Goal: Task Accomplishment & Management: Manage account settings

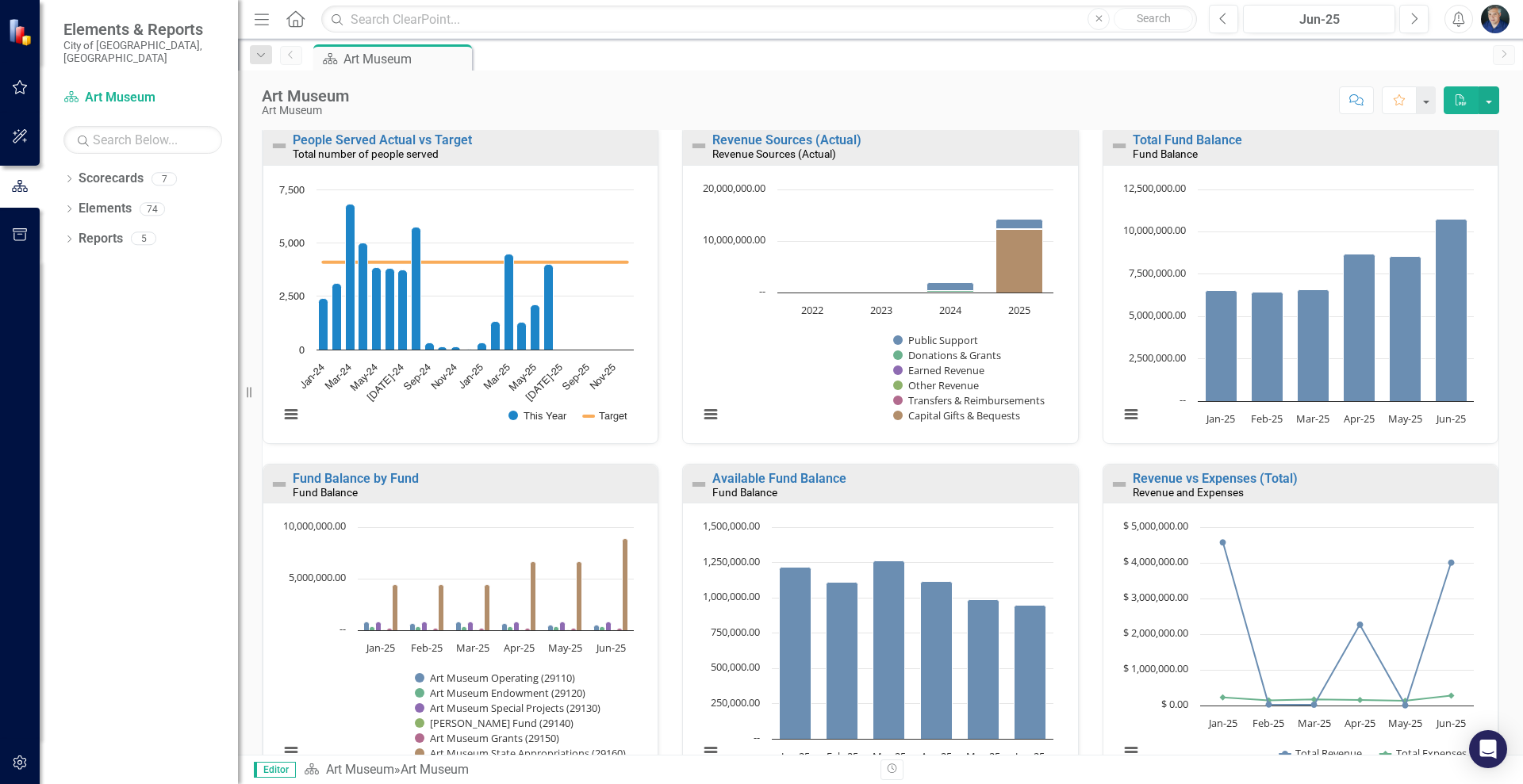
scroll to position [944, 0]
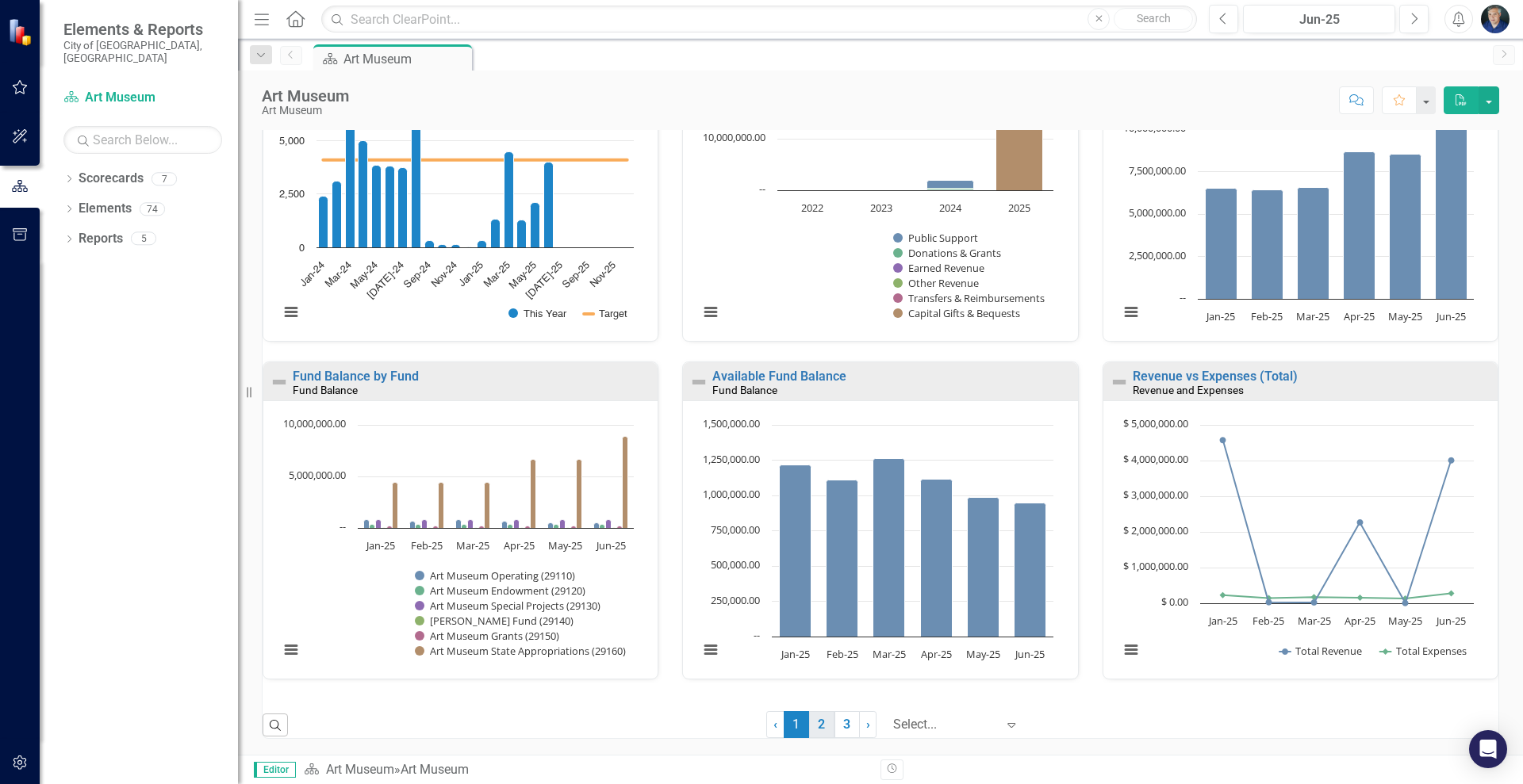
click at [813, 731] on link "2" at bounding box center [822, 725] width 26 height 27
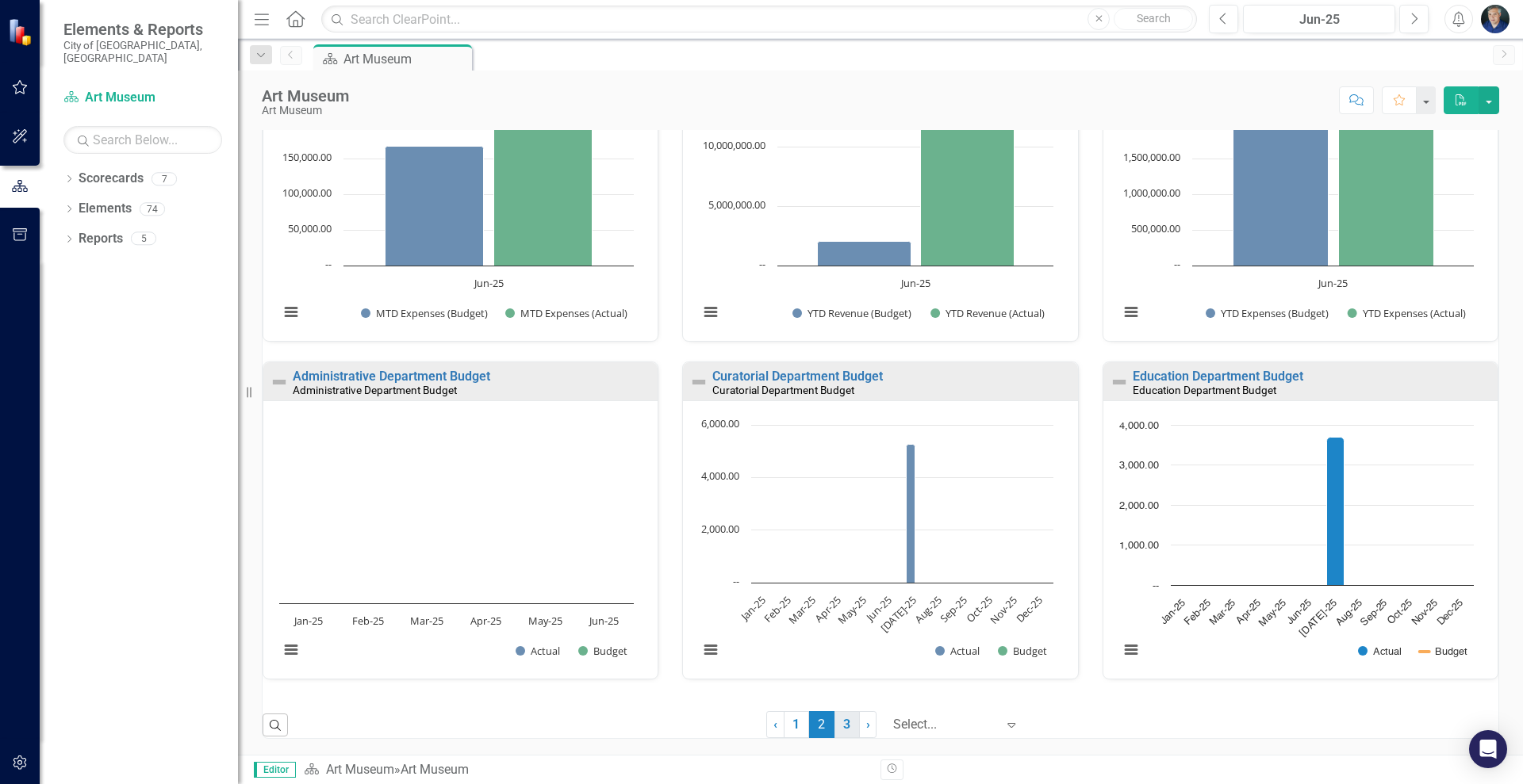
click at [835, 723] on link "3" at bounding box center [847, 725] width 26 height 27
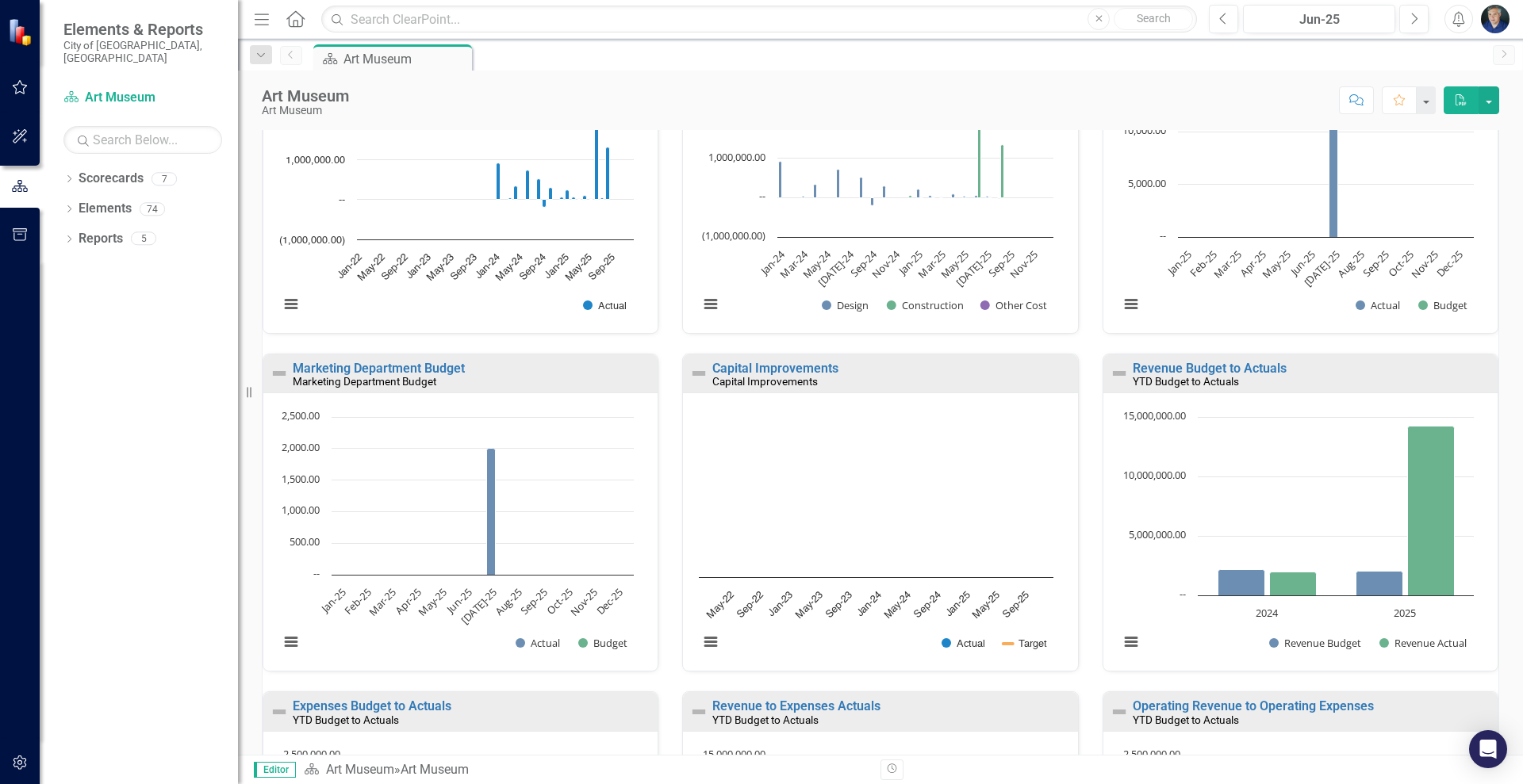
scroll to position [277, 0]
click at [446, 362] on link "Marketing Department Budget" at bounding box center [378, 367] width 173 height 15
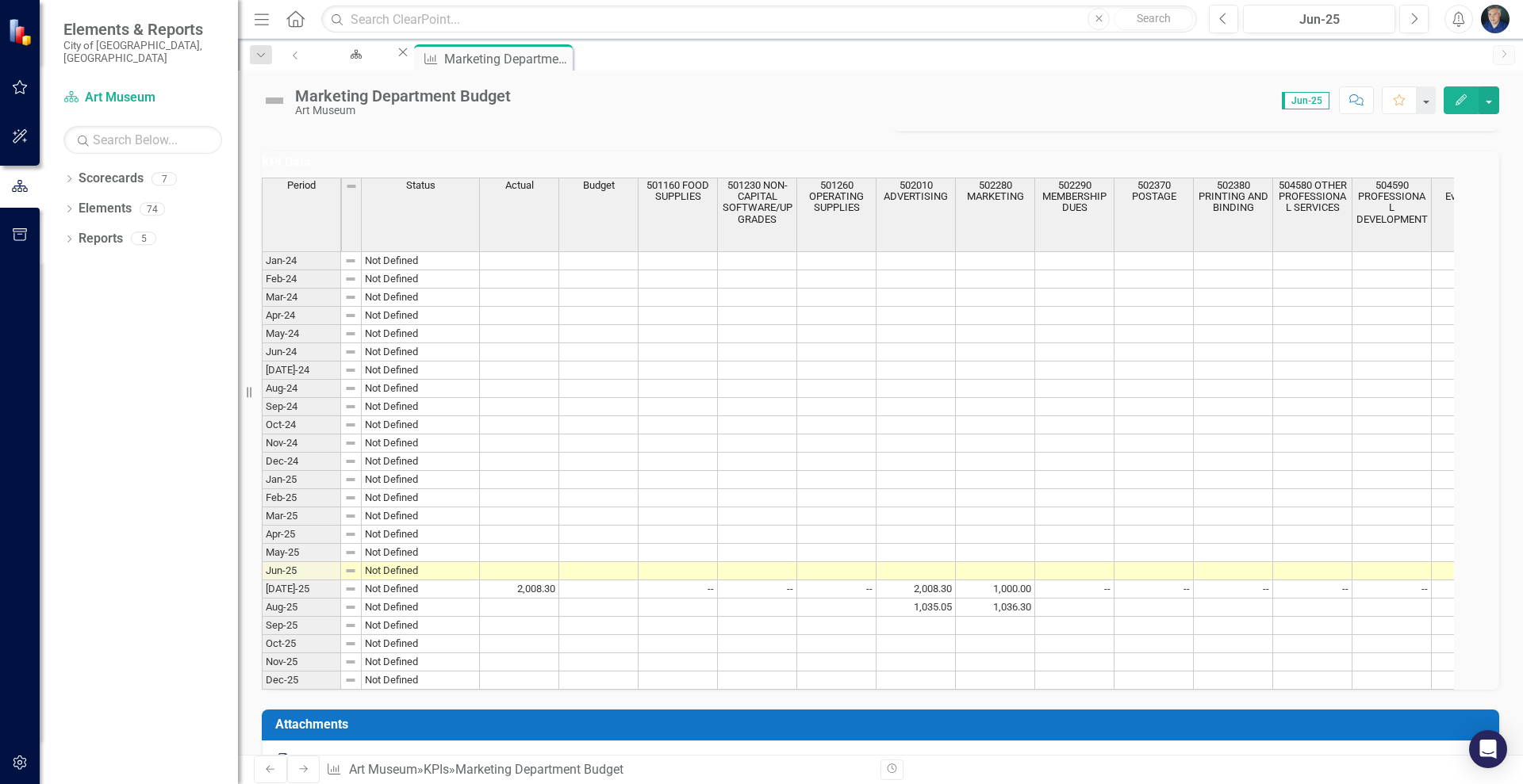
scroll to position [476, 0]
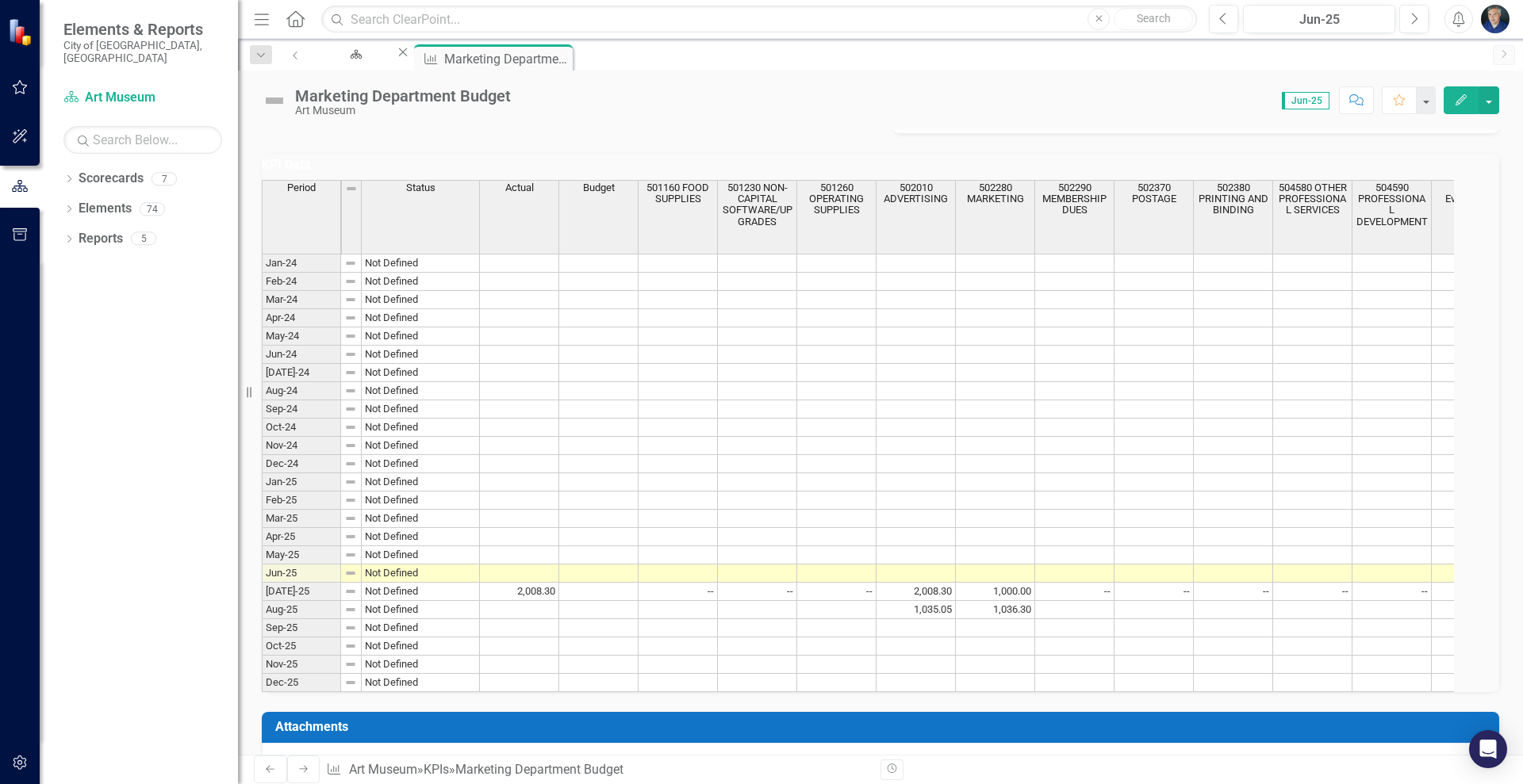
click at [945, 615] on td "1,035.05" at bounding box center [916, 610] width 79 height 18
click at [548, 613] on td at bounding box center [519, 610] width 79 height 18
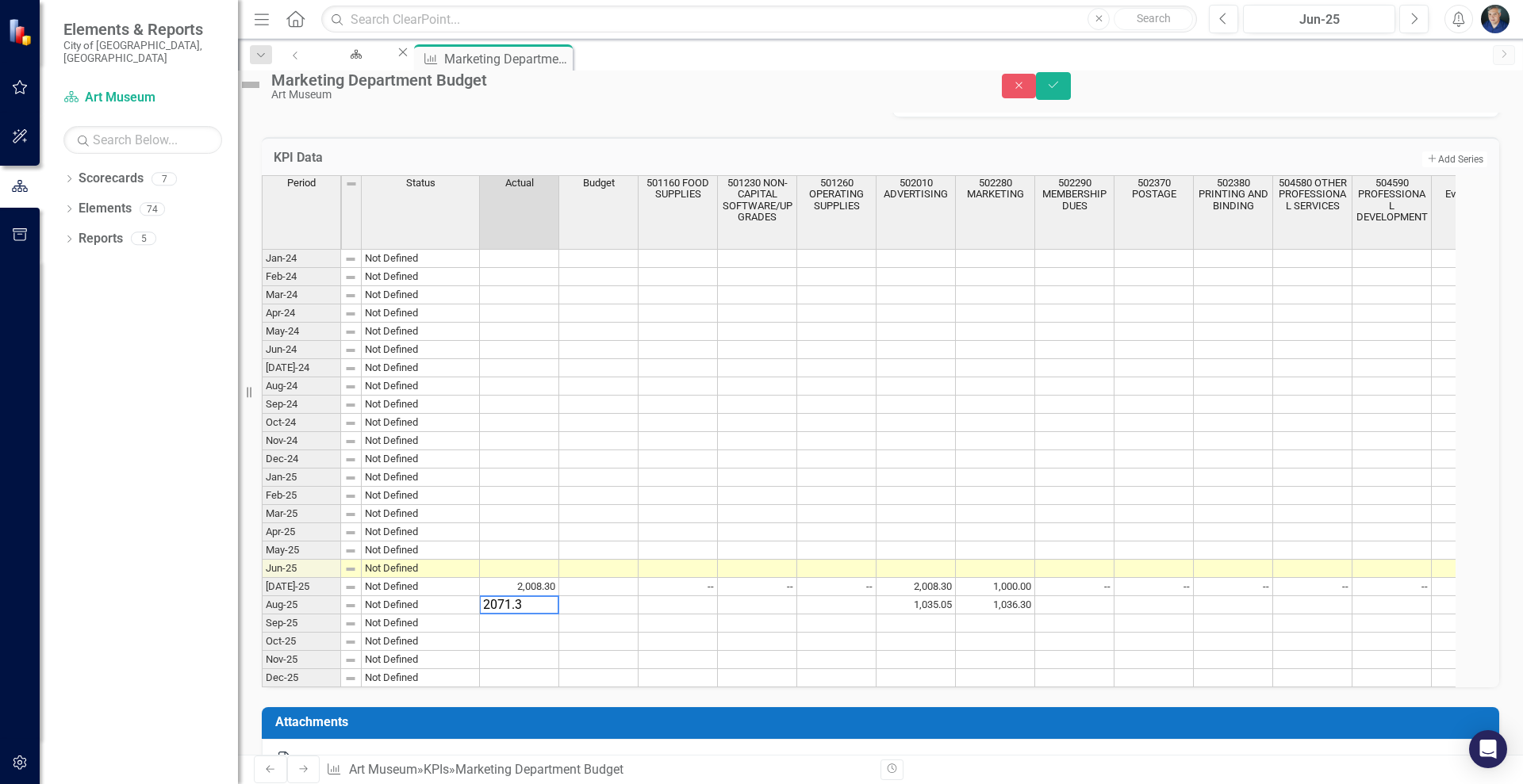
type textarea "2071.35"
click at [956, 614] on td "1,035.05" at bounding box center [916, 605] width 79 height 18
type textarea "1109.61"
click at [558, 614] on td "2,071.35" at bounding box center [519, 605] width 79 height 18
type textarea "2145.91"
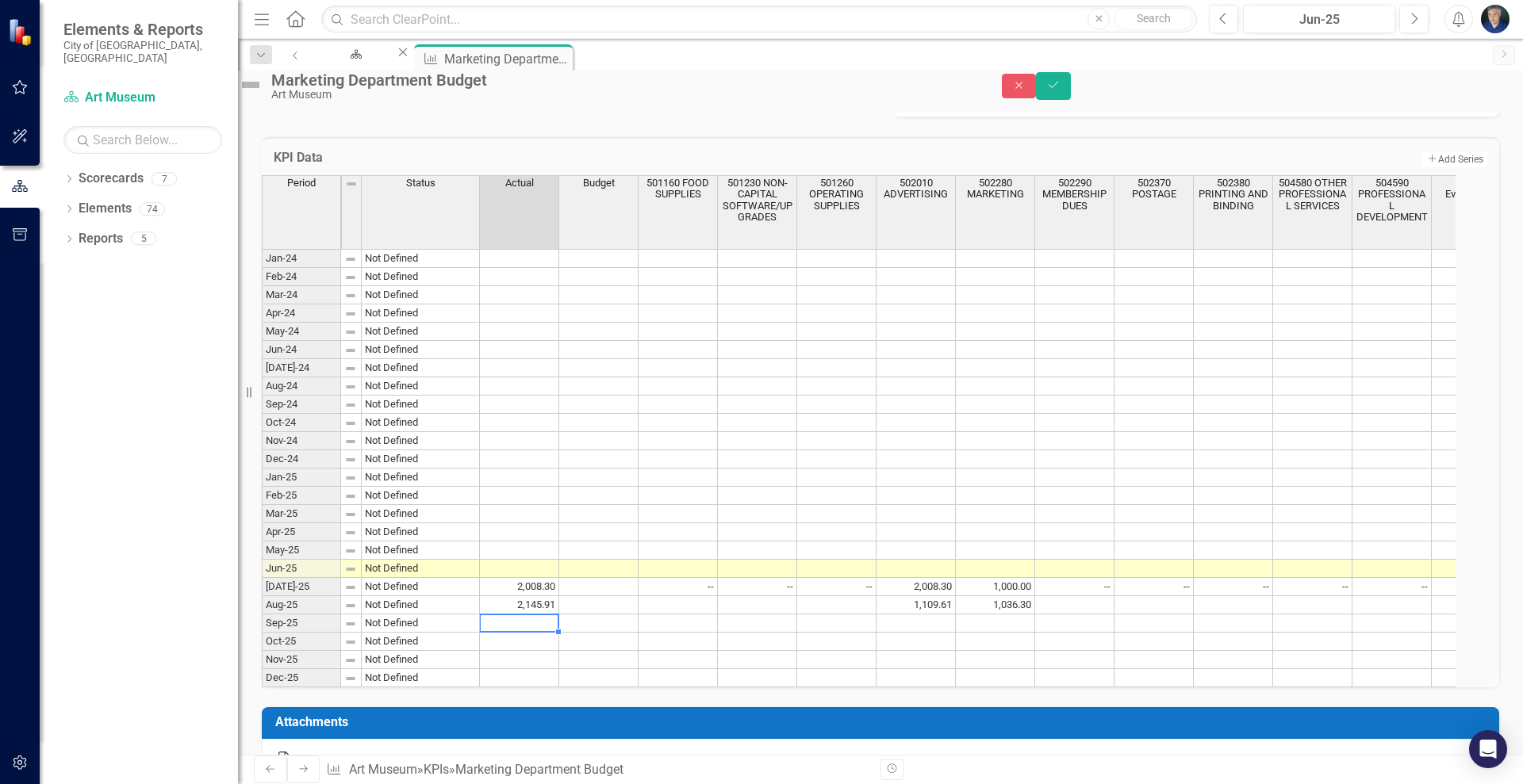
click at [930, 614] on td "1,109.61" at bounding box center [916, 605] width 79 height 18
type textarea "1035.05"
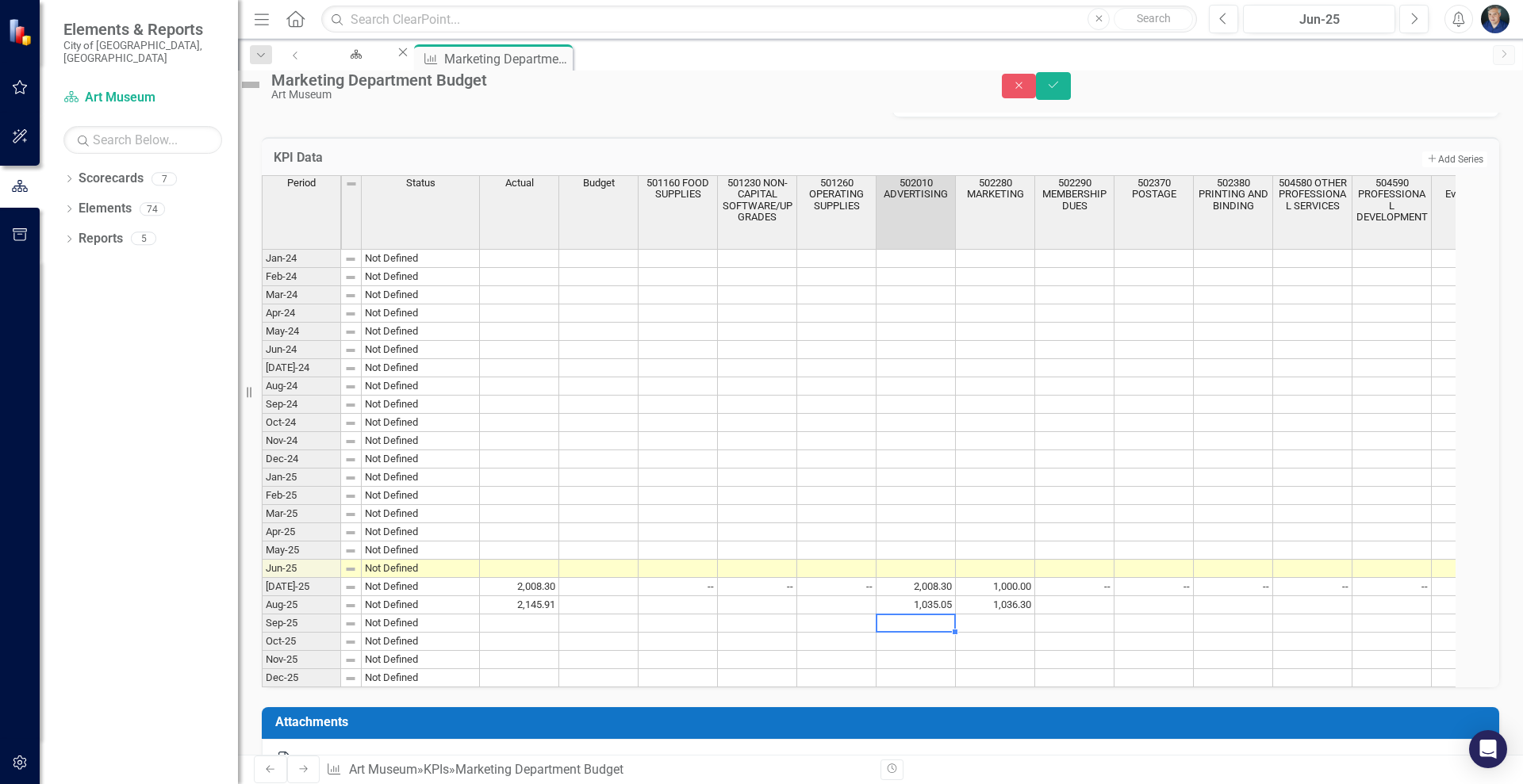
click at [552, 614] on td "2,145.91" at bounding box center [519, 605] width 79 height 18
type textarea "2071.35"
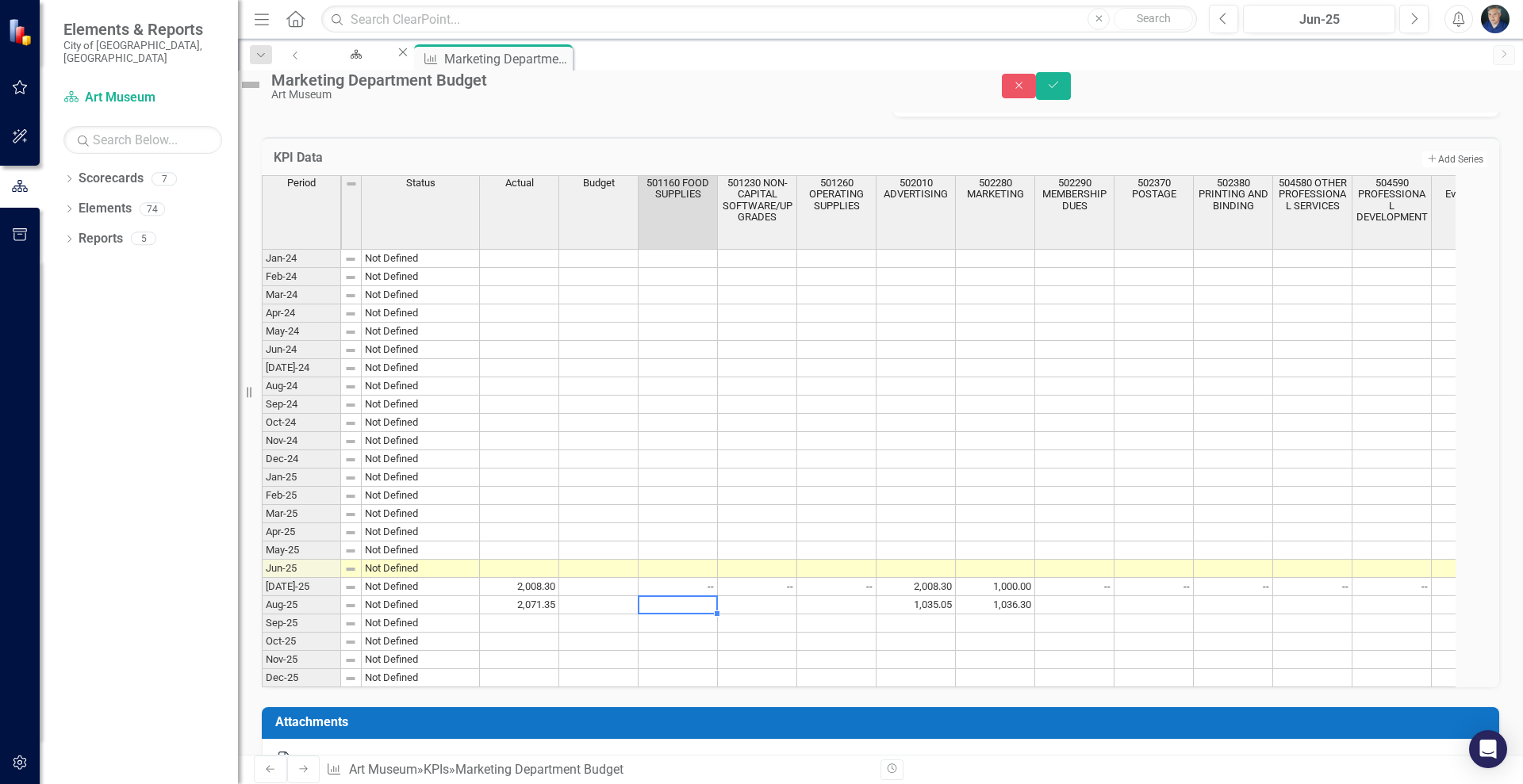
click at [718, 614] on td at bounding box center [678, 605] width 79 height 18
type textarea "0"
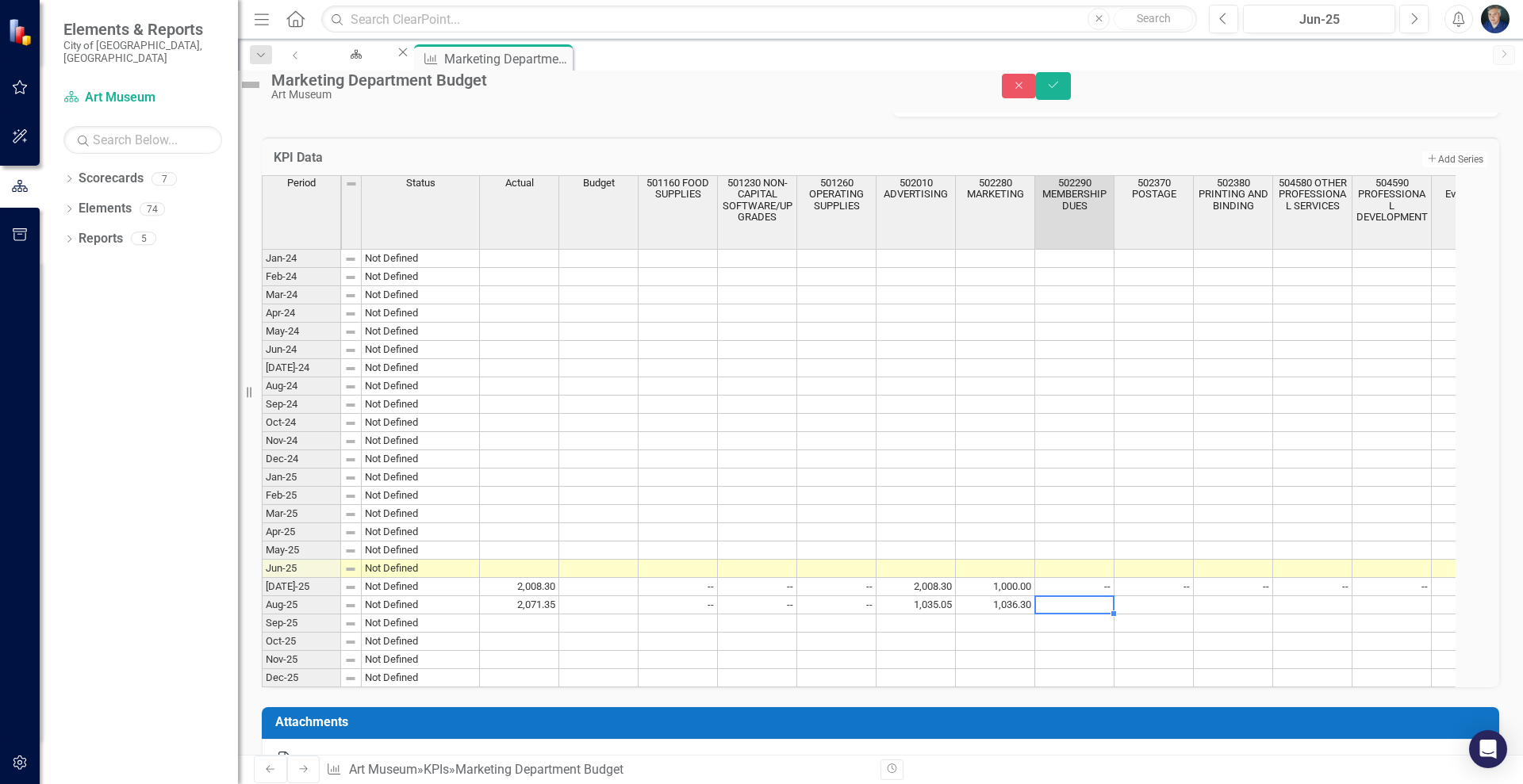
type textarea "0"
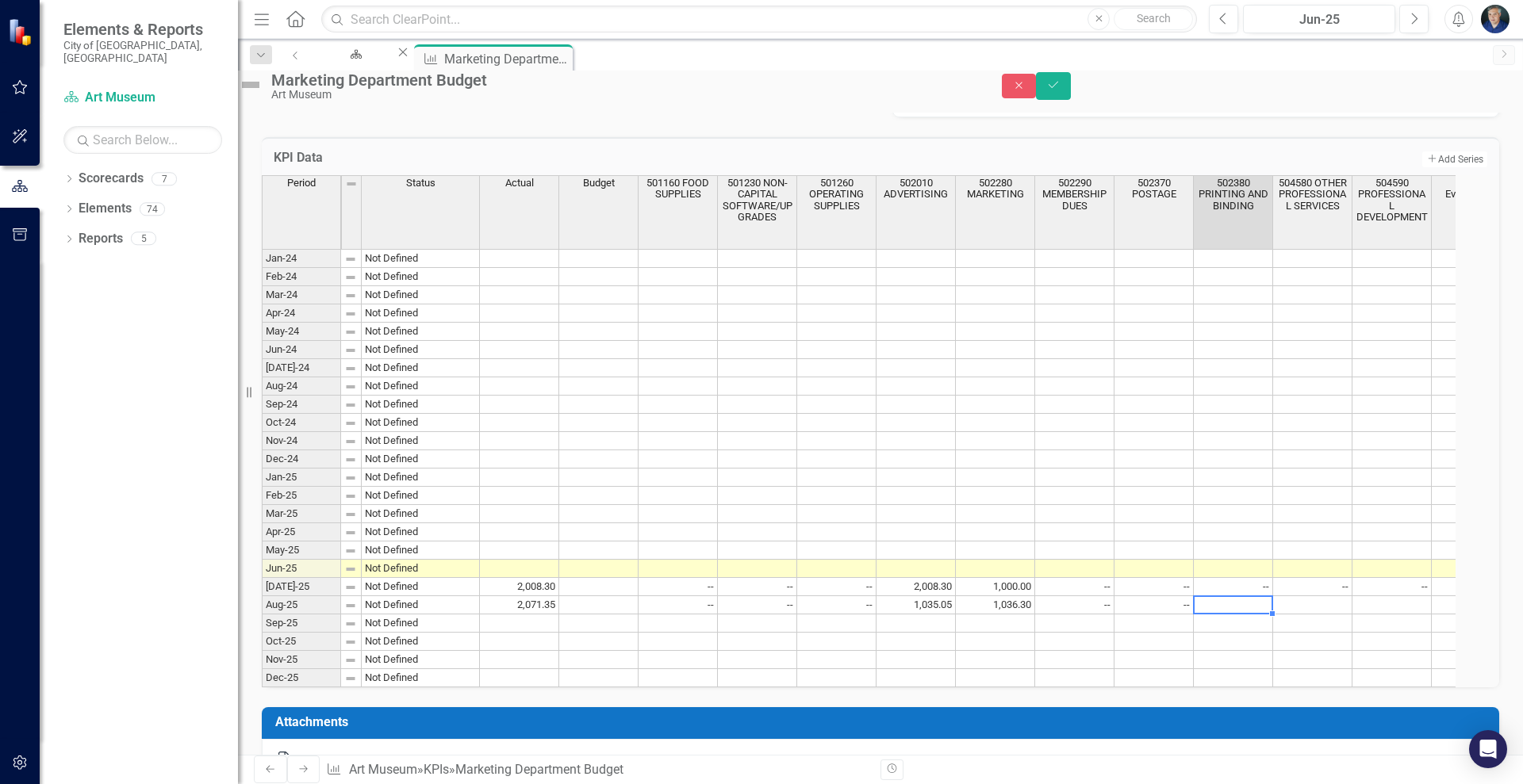
type textarea "0"
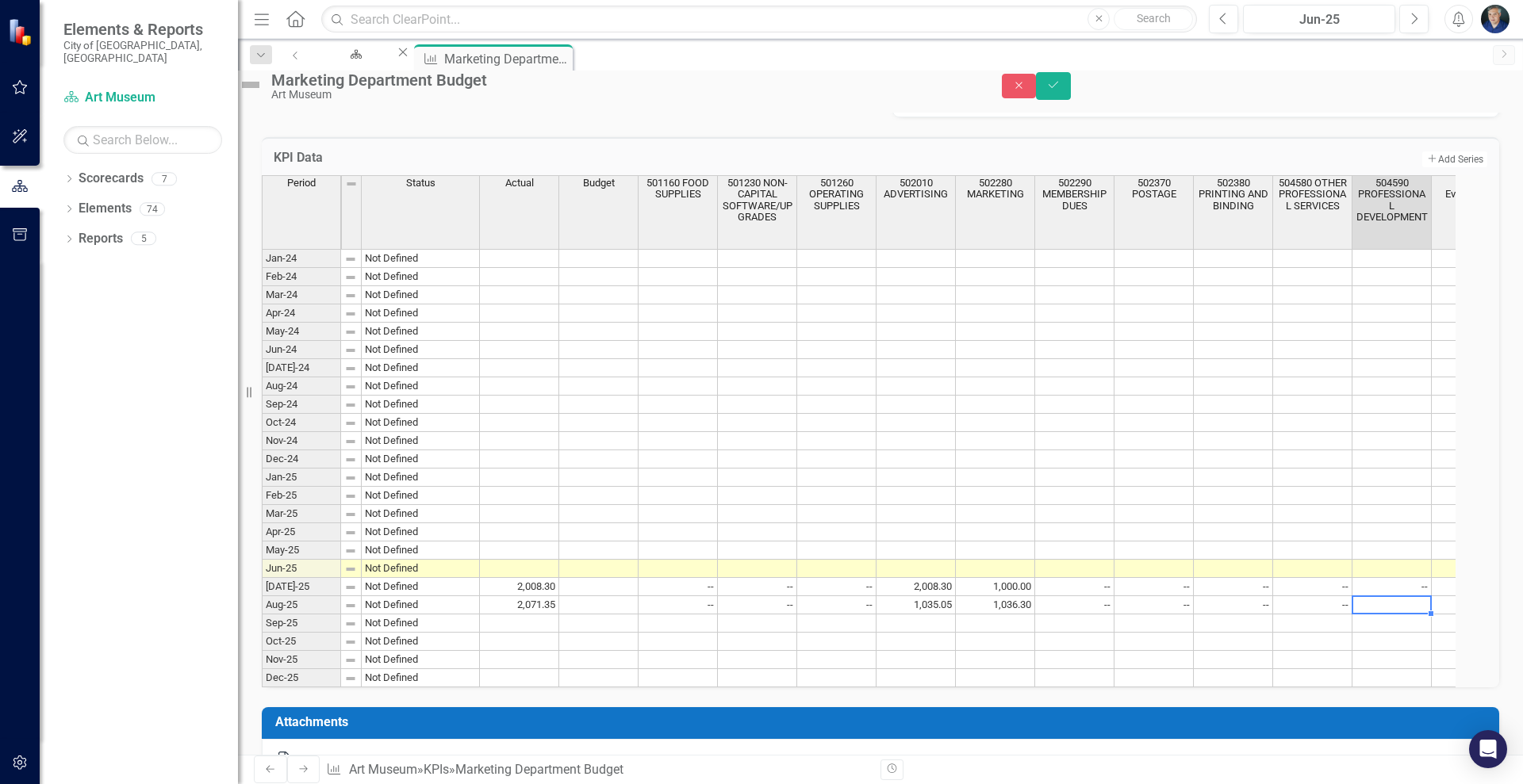
type textarea "0"
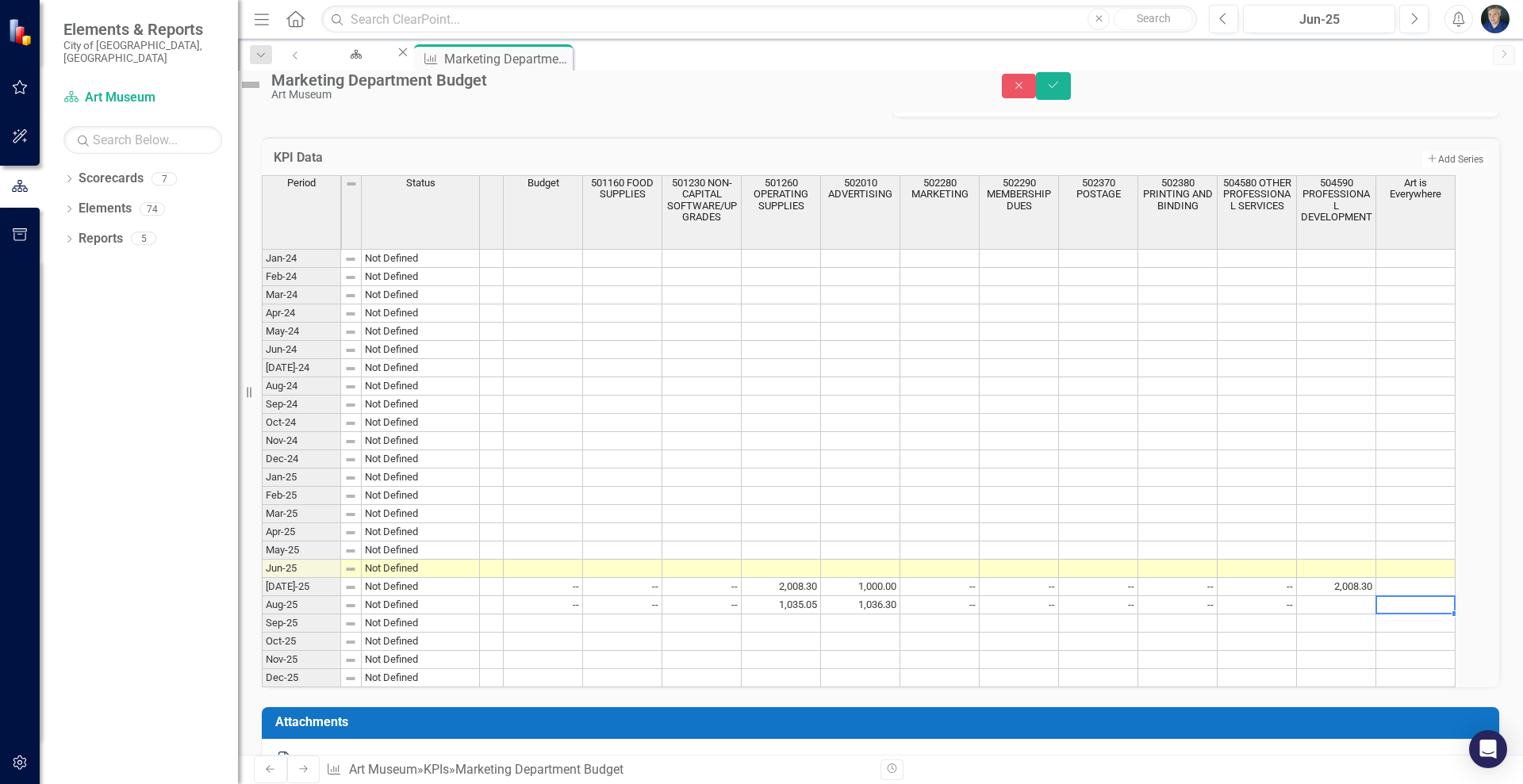
scroll to position [0, 135]
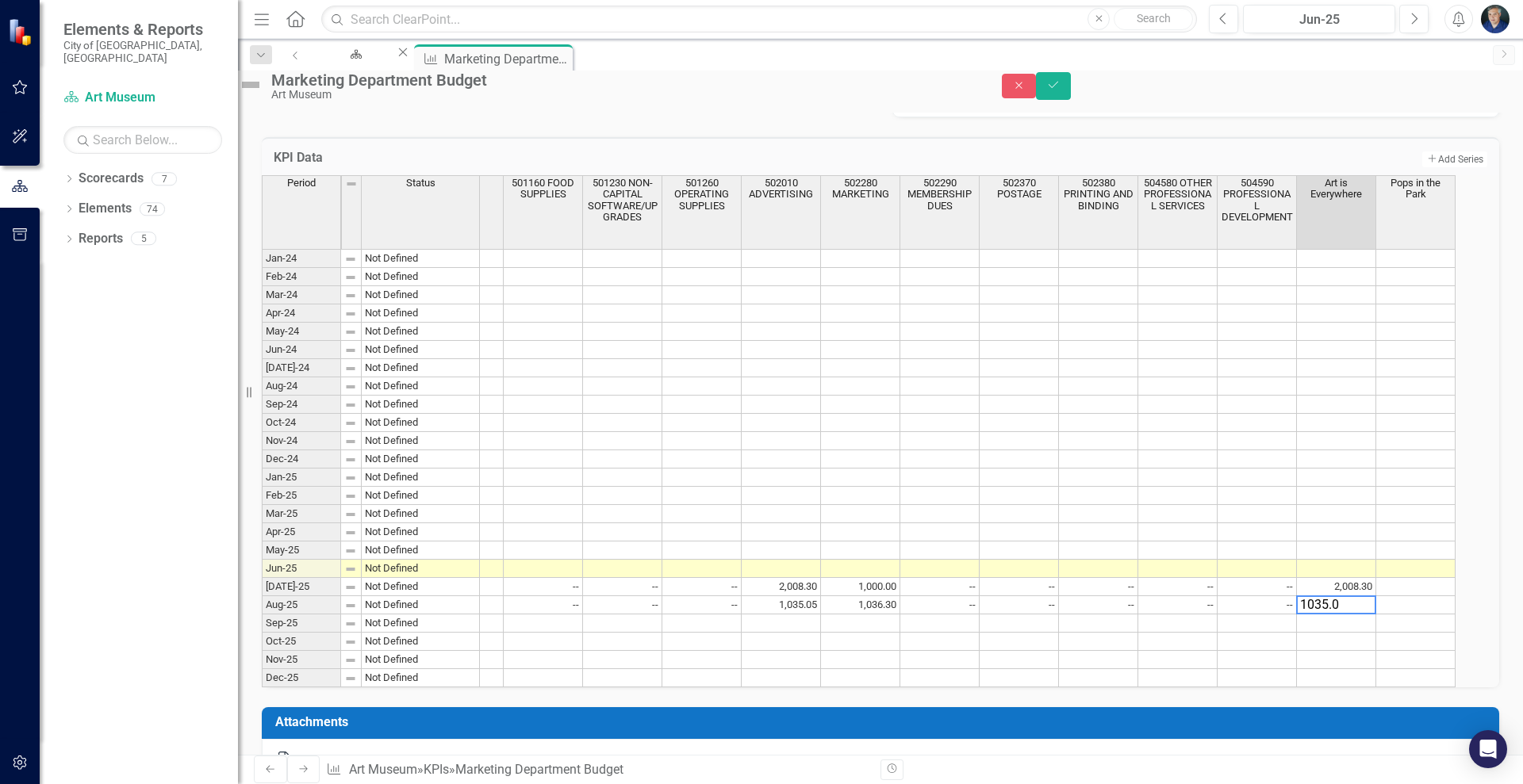
type textarea "1035.05"
type textarea "0"
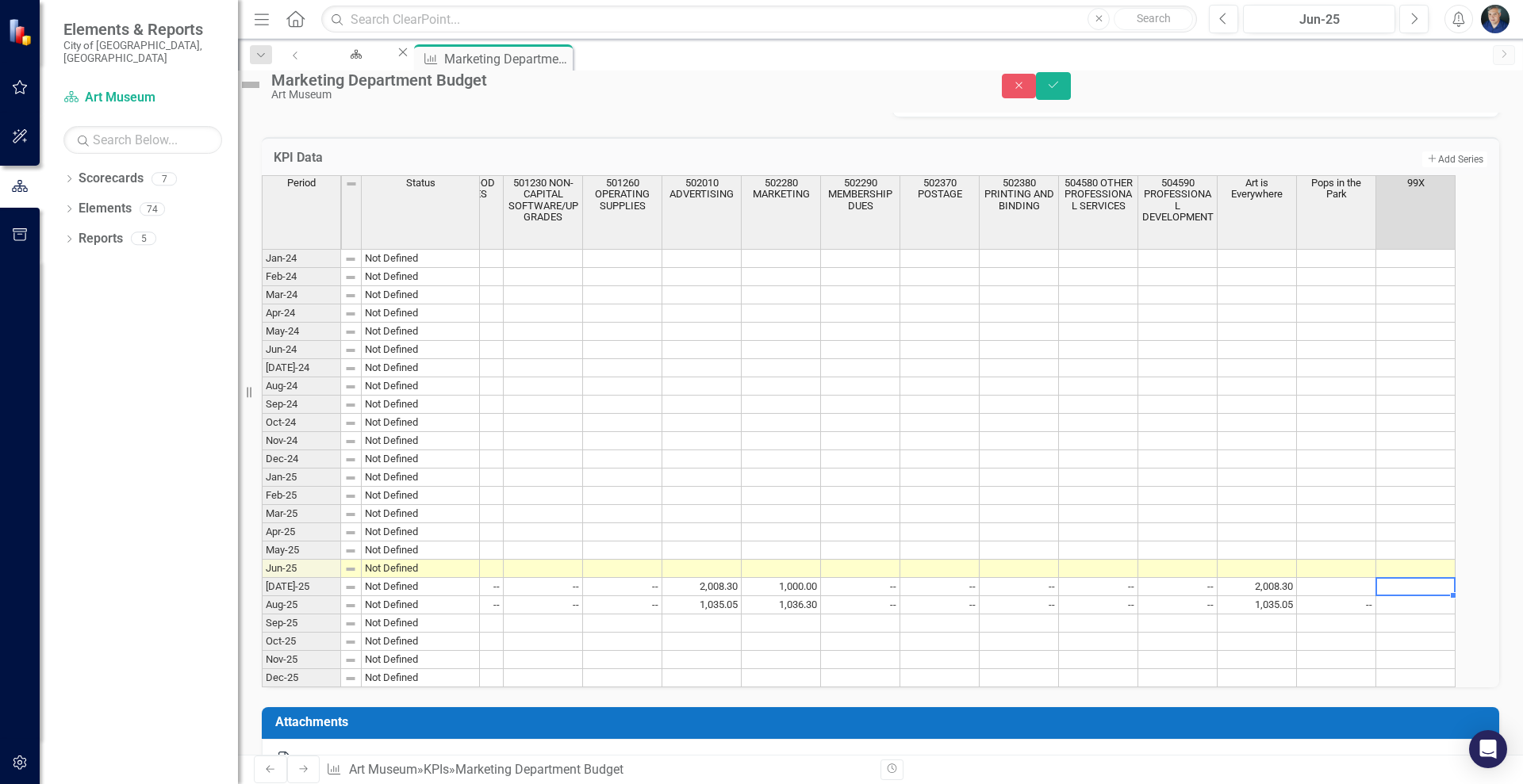
click at [1456, 614] on td at bounding box center [1415, 605] width 79 height 18
type textarea "0"
click at [1339, 596] on td at bounding box center [1336, 587] width 79 height 18
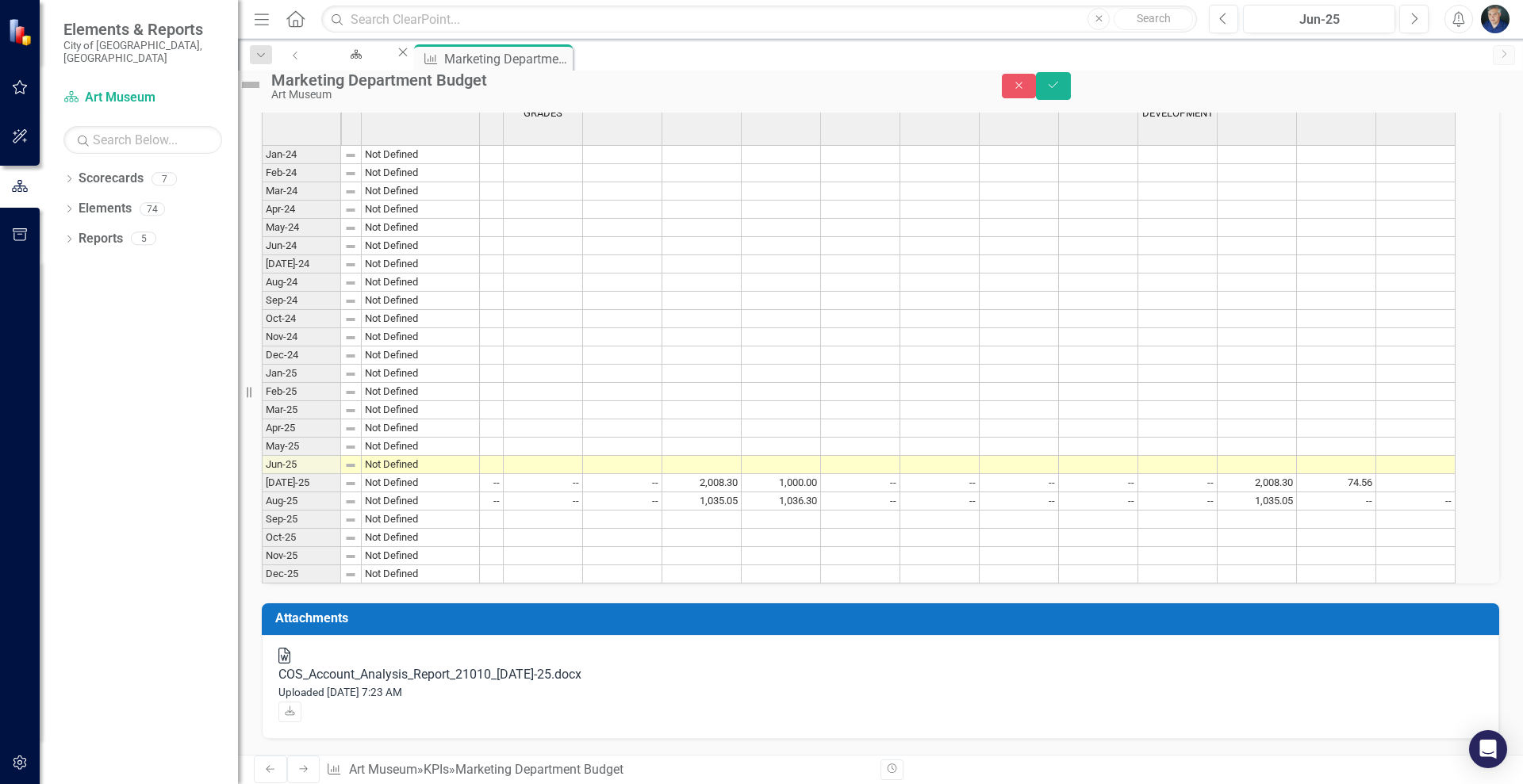
click at [48, 470] on div "Period Status Actual Budget 501160 FOOD SUPPLIES 501230 NON-CAPITAL SOFTWARE/UP…" at bounding box center [48, 328] width 0 height 513
click at [1417, 482] on td at bounding box center [1415, 483] width 79 height 18
type textarea "0"
click at [1071, 81] on button "Save" at bounding box center [1053, 86] width 35 height 28
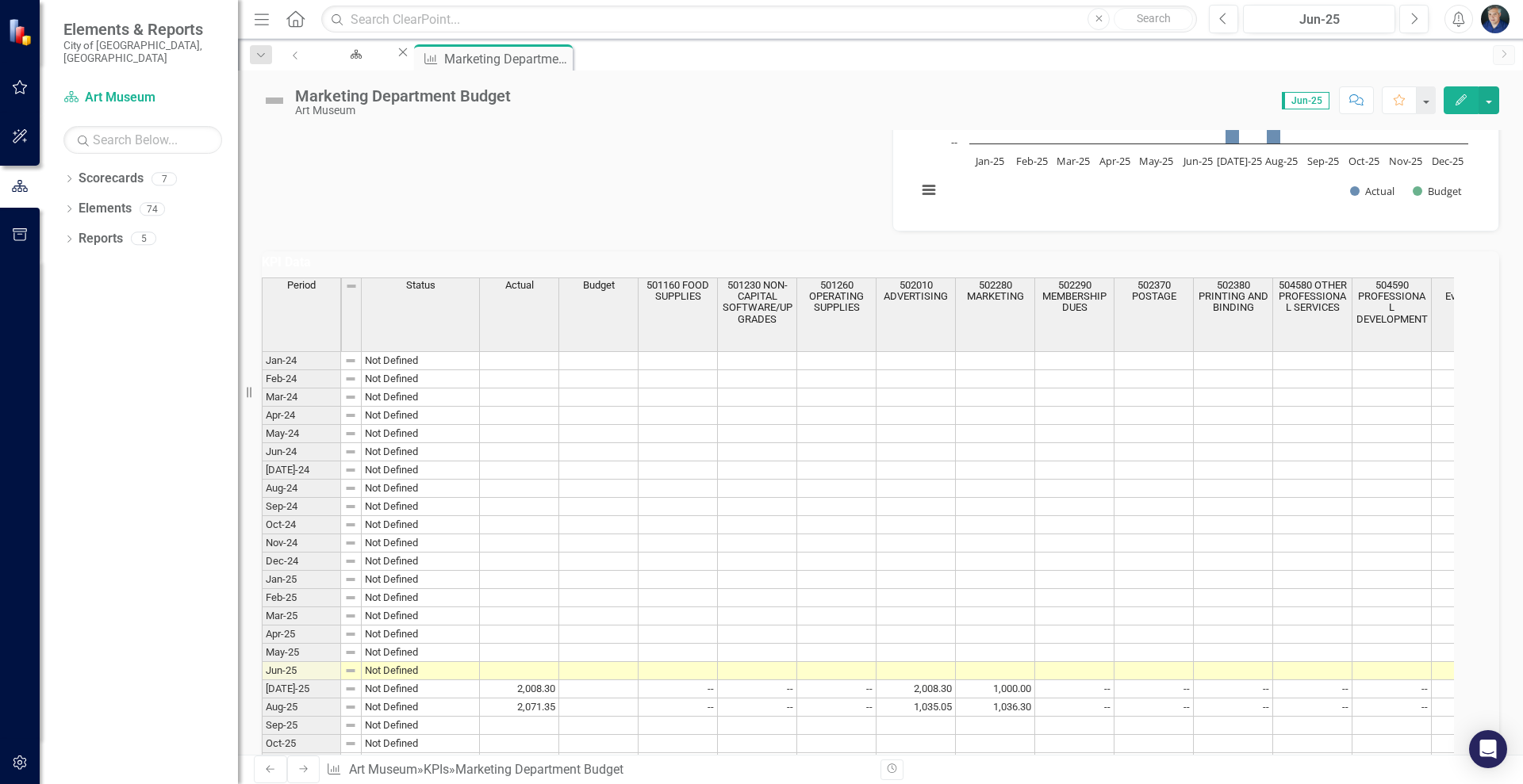
scroll to position [481, 0]
